Goal: Check status: Check status

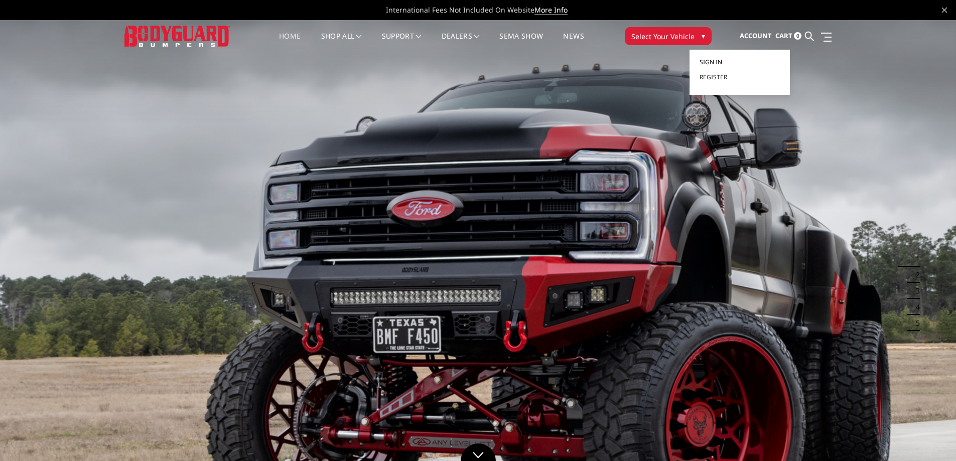
click at [712, 63] on span "Sign in" at bounding box center [711, 62] width 23 height 9
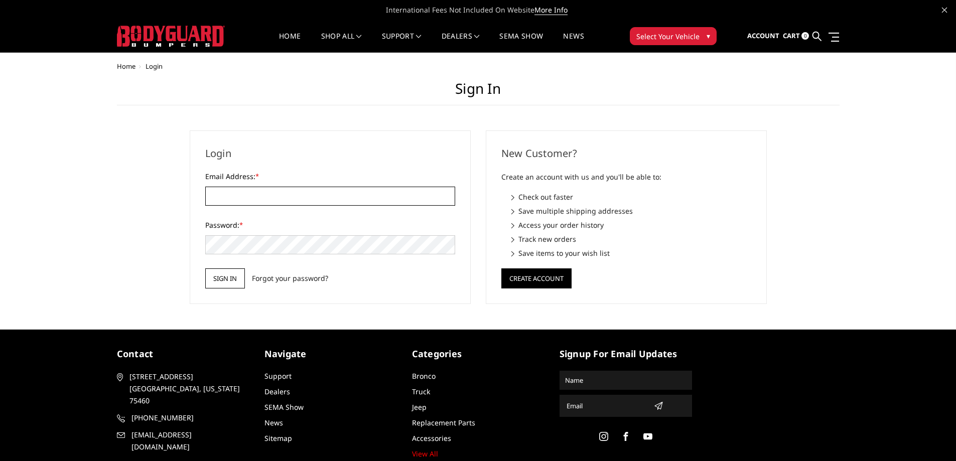
type input "[EMAIL_ADDRESS][DOMAIN_NAME]"
click at [220, 279] on input "Sign in" at bounding box center [225, 278] width 40 height 20
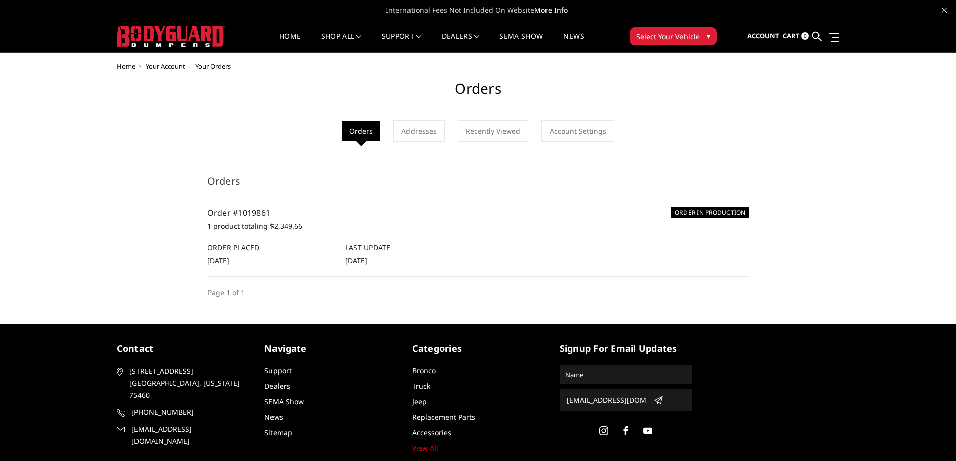
click at [702, 214] on h6 "ORDER IN PRODUCTION" at bounding box center [710, 212] width 78 height 11
